Goal: Task Accomplishment & Management: Manage account settings

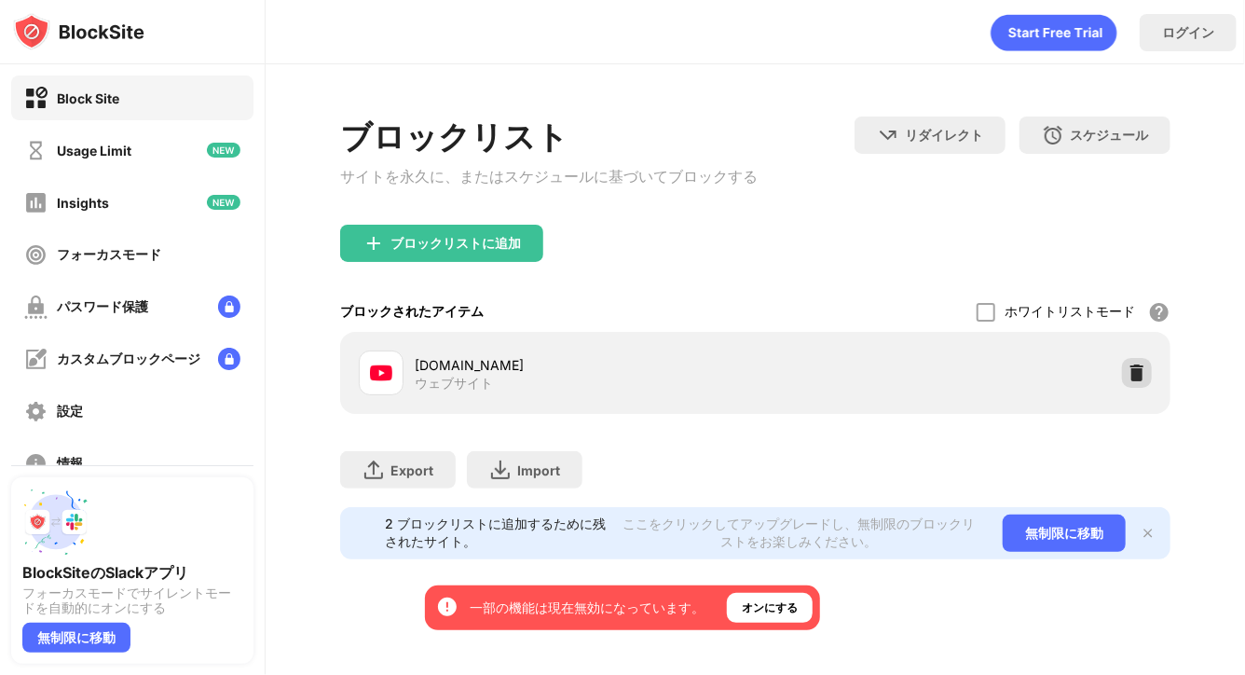
click at [1128, 388] on div at bounding box center [1137, 373] width 30 height 30
